Goal: Feedback & Contribution: Leave review/rating

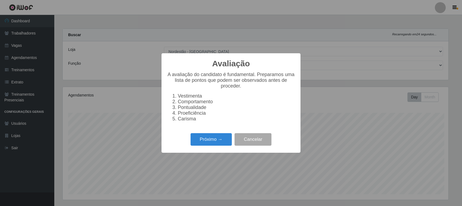
select select "420"
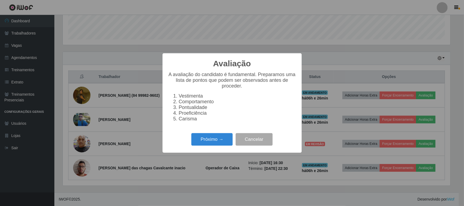
scroll to position [113, 387]
click at [202, 138] on button "Próximo →" at bounding box center [211, 139] width 41 height 13
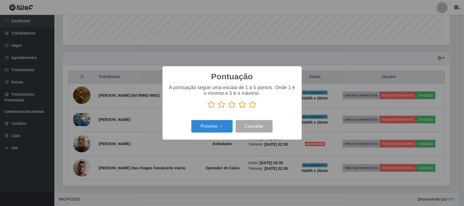
click at [250, 107] on icon at bounding box center [253, 104] width 8 height 8
click at [249, 109] on input "radio" at bounding box center [249, 109] width 0 height 0
click at [222, 123] on button "Próximo →" at bounding box center [211, 126] width 41 height 13
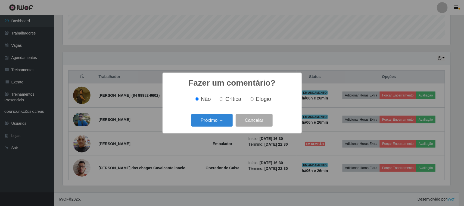
drag, startPoint x: 255, startPoint y: 101, endPoint x: 229, endPoint y: 114, distance: 29.8
click at [254, 101] on label "Elogio" at bounding box center [259, 99] width 23 height 6
click at [253, 101] on input "Elogio" at bounding box center [252, 99] width 4 height 4
radio input "true"
click at [216, 124] on button "Próximo →" at bounding box center [211, 120] width 41 height 13
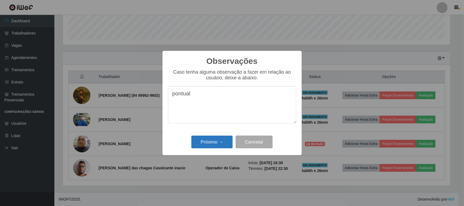
type textarea "pontual"
click at [209, 137] on button "Próximo →" at bounding box center [211, 141] width 41 height 13
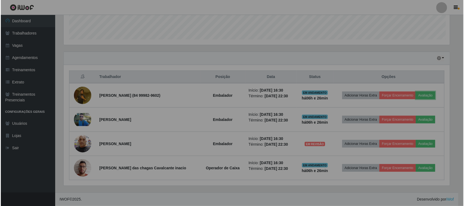
scroll to position [113, 391]
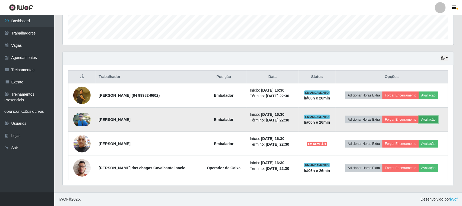
click at [428, 119] on button "Avaliação" at bounding box center [428, 120] width 19 height 8
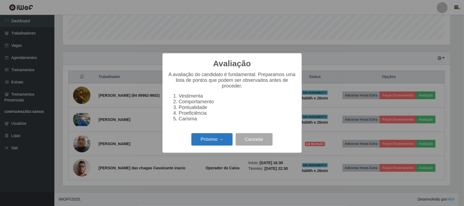
click at [220, 138] on button "Próximo →" at bounding box center [211, 139] width 41 height 13
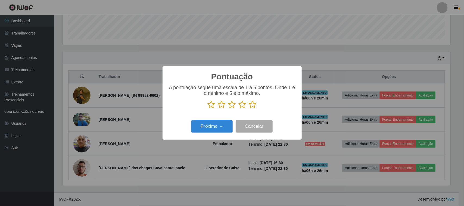
click at [252, 106] on icon at bounding box center [253, 104] width 8 height 8
click at [249, 109] on input "radio" at bounding box center [249, 109] width 0 height 0
click at [220, 126] on button "Próximo →" at bounding box center [211, 126] width 41 height 13
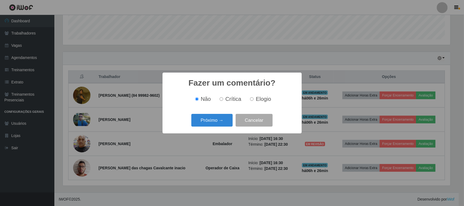
click at [264, 99] on span "Elogio" at bounding box center [263, 99] width 15 height 6
click at [253, 99] on input "Elogio" at bounding box center [252, 99] width 4 height 4
radio input "true"
click at [221, 118] on button "Próximo →" at bounding box center [211, 120] width 41 height 13
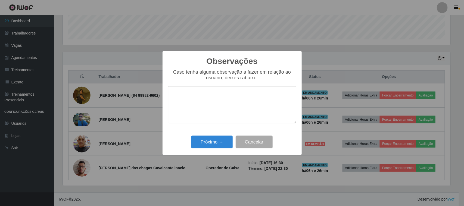
type textarea "o"
type textarea "pontual"
click at [218, 142] on button "Próximo →" at bounding box center [211, 141] width 41 height 13
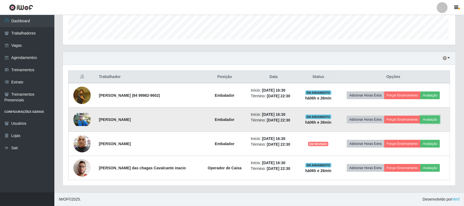
scroll to position [113, 391]
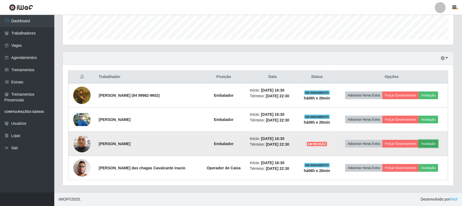
click at [429, 143] on button "Avaliação" at bounding box center [428, 144] width 19 height 8
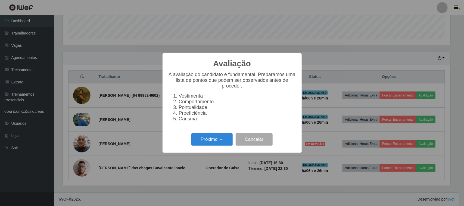
scroll to position [113, 387]
click at [226, 141] on button "Próximo →" at bounding box center [211, 139] width 41 height 13
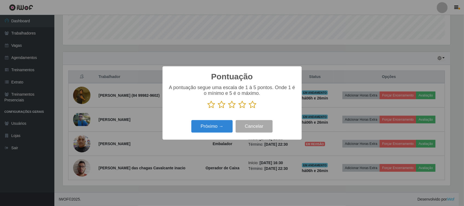
scroll to position [271417, 271142]
click at [250, 104] on icon at bounding box center [253, 104] width 8 height 8
click at [249, 109] on input "radio" at bounding box center [249, 109] width 0 height 0
click at [218, 127] on button "Próximo →" at bounding box center [211, 126] width 41 height 13
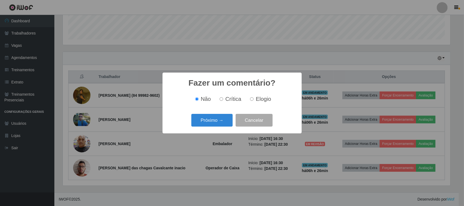
drag, startPoint x: 258, startPoint y: 101, endPoint x: 250, endPoint y: 106, distance: 10.0
click at [258, 101] on span "Elogio" at bounding box center [263, 99] width 15 height 6
click at [253, 101] on input "Elogio" at bounding box center [252, 99] width 4 height 4
radio input "true"
click at [217, 122] on button "Próximo →" at bounding box center [211, 120] width 41 height 13
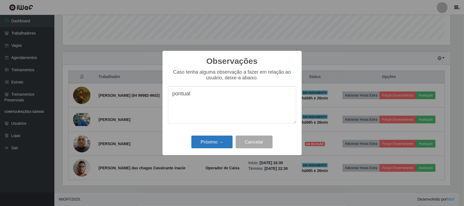
type textarea "pontual"
click at [221, 140] on button "Próximo →" at bounding box center [211, 141] width 41 height 13
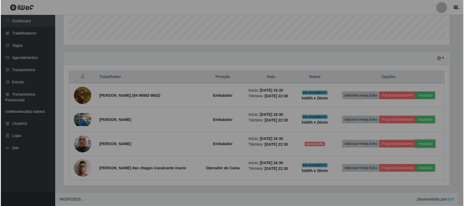
scroll to position [113, 391]
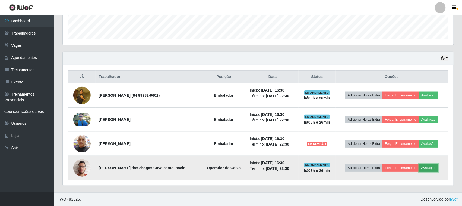
click at [429, 169] on button "Avaliação" at bounding box center [428, 168] width 19 height 8
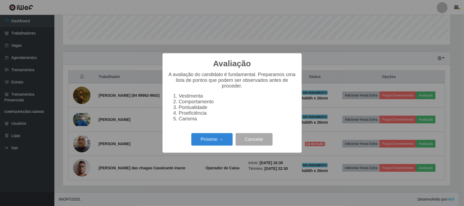
scroll to position [113, 387]
click at [210, 146] on button "Próximo →" at bounding box center [211, 139] width 41 height 13
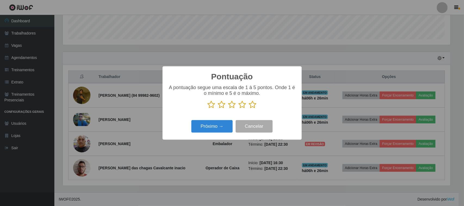
drag, startPoint x: 249, startPoint y: 106, endPoint x: 226, endPoint y: 120, distance: 27.1
click at [249, 107] on icon at bounding box center [253, 104] width 8 height 8
click at [249, 109] on input "radio" at bounding box center [249, 109] width 0 height 0
click at [219, 125] on button "Próximo →" at bounding box center [211, 126] width 41 height 13
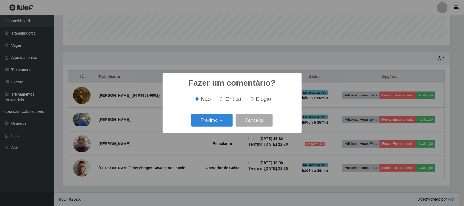
click at [258, 100] on span "Elogio" at bounding box center [263, 99] width 15 height 6
click at [253, 100] on input "Elogio" at bounding box center [252, 99] width 4 height 4
radio input "true"
click at [219, 124] on button "Próximo →" at bounding box center [211, 120] width 41 height 13
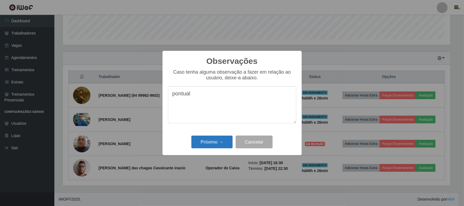
type textarea "pontual"
click at [216, 145] on button "Próximo →" at bounding box center [211, 141] width 41 height 13
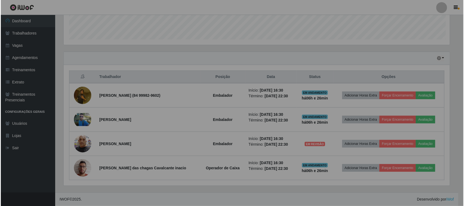
scroll to position [113, 391]
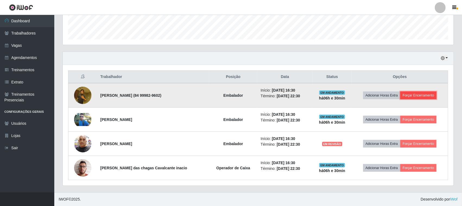
click at [425, 93] on button "Forçar Encerramento" at bounding box center [419, 96] width 36 height 8
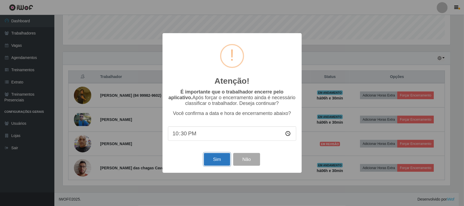
click at [213, 164] on button "Sim" at bounding box center [217, 159] width 26 height 13
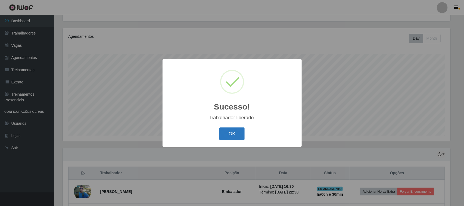
click at [235, 136] on button "OK" at bounding box center [231, 133] width 25 height 13
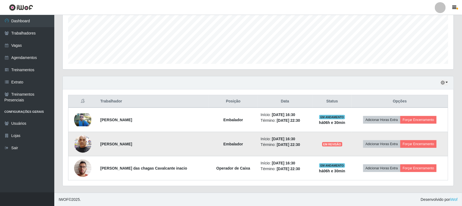
scroll to position [131, 0]
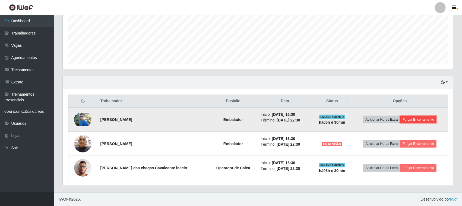
click at [416, 118] on button "Forçar Encerramento" at bounding box center [419, 120] width 36 height 8
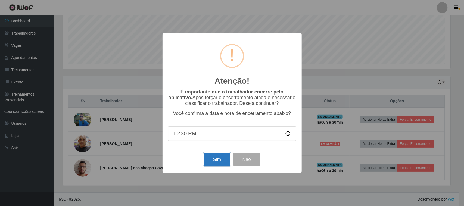
click at [214, 160] on button "Sim" at bounding box center [217, 159] width 26 height 13
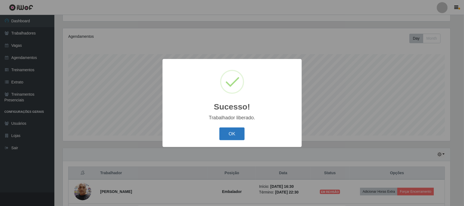
click at [229, 135] on button "OK" at bounding box center [231, 133] width 25 height 13
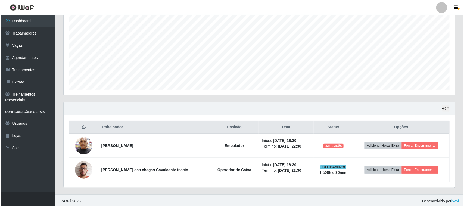
scroll to position [107, 0]
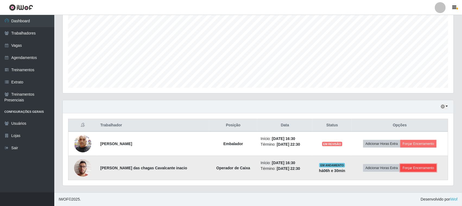
click at [420, 165] on button "Forçar Encerramento" at bounding box center [419, 168] width 36 height 8
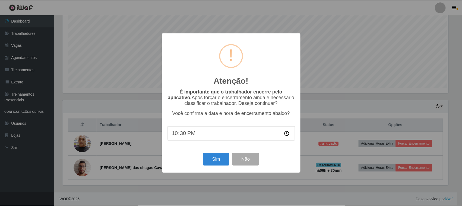
scroll to position [113, 387]
click at [207, 162] on button "Sim" at bounding box center [217, 159] width 26 height 13
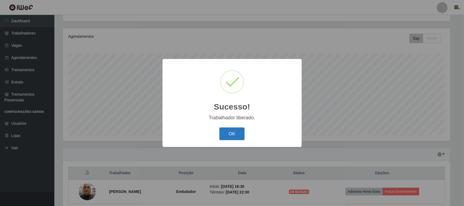
click at [238, 133] on button "OK" at bounding box center [231, 133] width 25 height 13
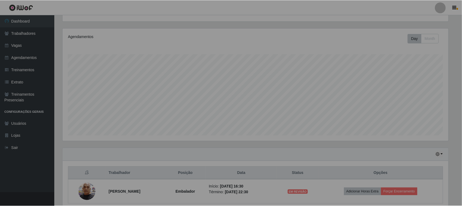
scroll to position [0, 0]
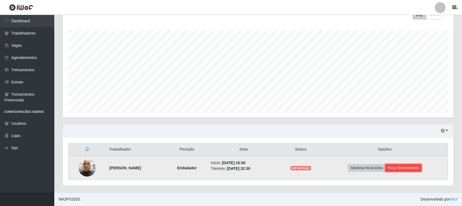
click at [415, 168] on button "Forçar Encerramento" at bounding box center [404, 168] width 36 height 8
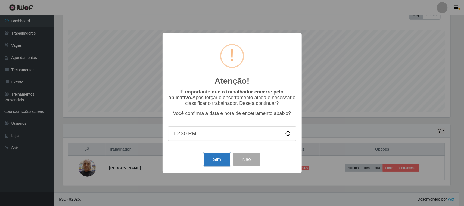
click at [218, 160] on button "Sim" at bounding box center [217, 159] width 26 height 13
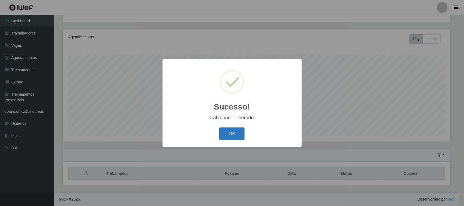
click at [230, 135] on button "OK" at bounding box center [231, 133] width 25 height 13
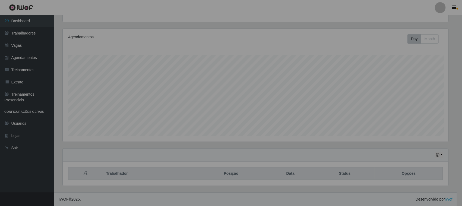
scroll to position [113, 391]
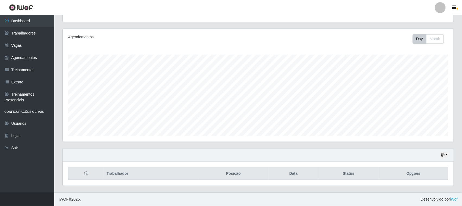
click at [448, 155] on div "Hoje 1 dia 3 dias 1 Semana Não encerrados" at bounding box center [258, 155] width 391 height 13
click at [447, 155] on button "button" at bounding box center [445, 155] width 8 height 6
click at [424, 122] on button "3 dias" at bounding box center [426, 122] width 43 height 11
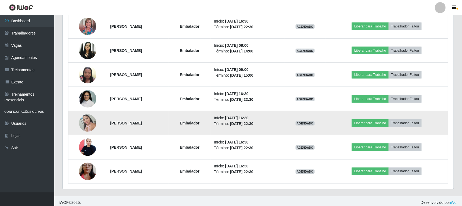
scroll to position [301, 0]
